Goal: Task Accomplishment & Management: Manage account settings

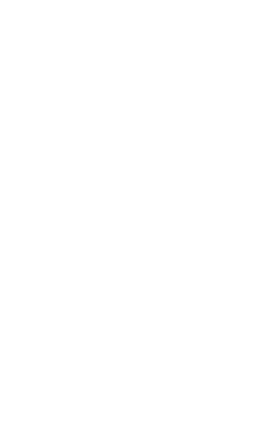
click at [24, 263] on div "Dynamic Content Wrapper" at bounding box center [136, 212] width 273 height 425
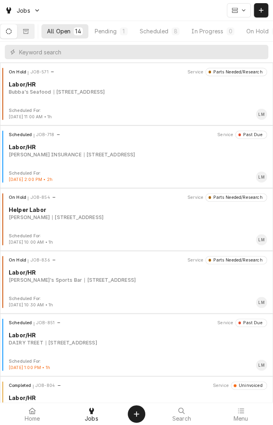
click at [29, 33] on icon "Dynamic Content Wrapper" at bounding box center [26, 32] width 6 height 6
click at [29, 31] on icon "Dynamic Content Wrapper" at bounding box center [26, 31] width 6 height 5
click at [27, 36] on button "Dynamic Content Wrapper" at bounding box center [25, 31] width 17 height 14
click at [29, 31] on icon "Dynamic Content Wrapper" at bounding box center [26, 31] width 6 height 5
click at [34, 31] on button "Dynamic Content Wrapper" at bounding box center [25, 31] width 17 height 14
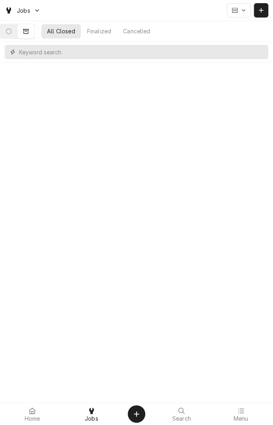
click at [30, 50] on input "Dynamic Content Wrapper" at bounding box center [141, 52] width 245 height 14
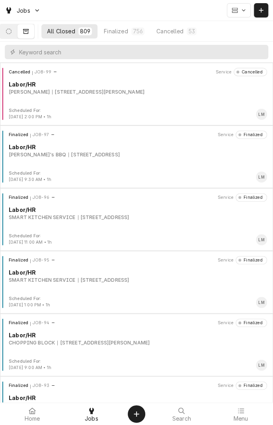
click at [124, 70] on div "Cancelled JOB-99 Service Cancelled" at bounding box center [136, 72] width 266 height 8
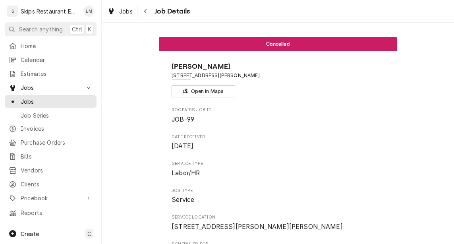
click at [272, 120] on span "JOB-99" at bounding box center [278, 120] width 213 height 10
click at [272, 118] on span "JOB-99" at bounding box center [278, 120] width 213 height 10
click at [272, 26] on div "Cancelled Don Lupe-Lucious 5203 John Stockbauer Dr, Victoria, TX 77904 Open in …" at bounding box center [278, 133] width 352 height 221
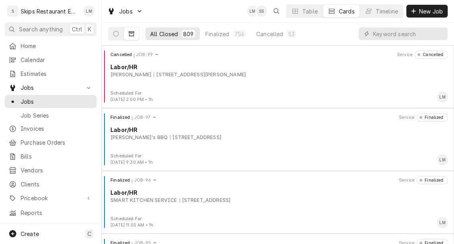
click at [12, 167] on icon "Dynamic Content Wrapper" at bounding box center [12, 170] width 7 height 6
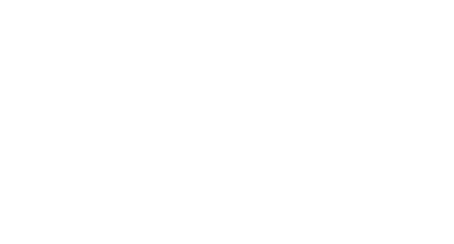
click at [346, 238] on div "Dynamic Content Wrapper" at bounding box center [227, 122] width 454 height 244
click at [347, 235] on div "Dynamic Content Wrapper" at bounding box center [227, 122] width 454 height 244
click at [337, 217] on div "Dynamic Content Wrapper" at bounding box center [227, 122] width 454 height 244
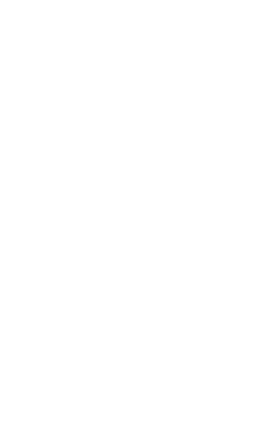
click at [52, 244] on div "Dynamic Content Wrapper" at bounding box center [136, 212] width 273 height 425
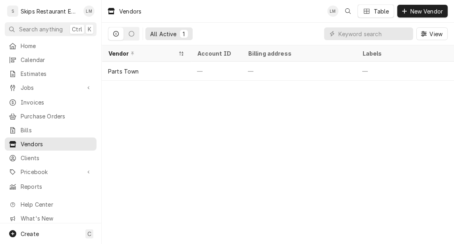
click at [238, 42] on div "All Active 1 View" at bounding box center [278, 34] width 340 height 22
click at [407, 35] on input "Dynamic Content Wrapper" at bounding box center [373, 33] width 71 height 13
